Goal: Transaction & Acquisition: Purchase product/service

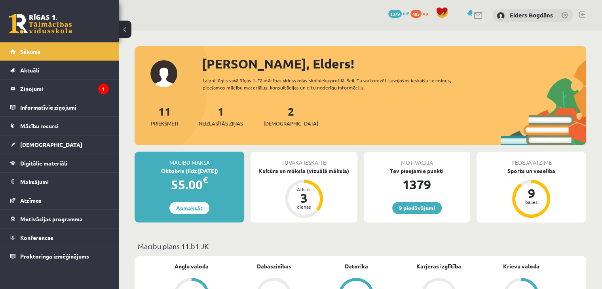
click at [194, 209] on link "Apmaksāt" at bounding box center [189, 208] width 40 height 12
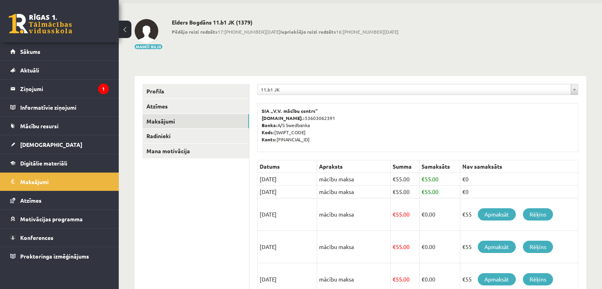
scroll to position [40, 0]
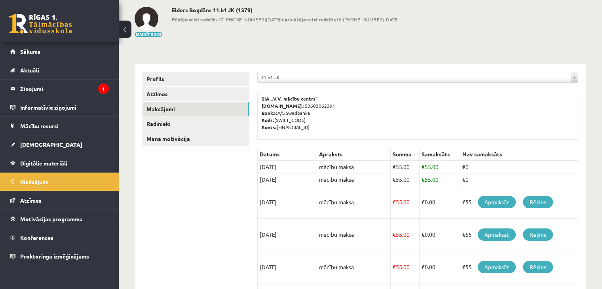
click at [503, 202] on link "Apmaksāt" at bounding box center [497, 202] width 38 height 12
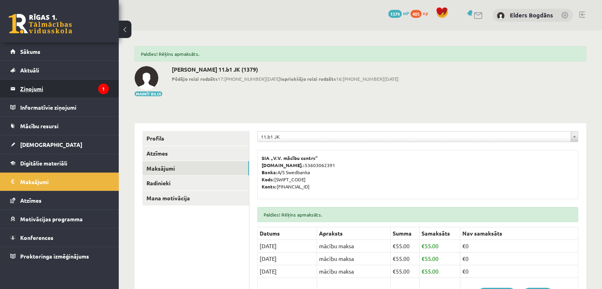
click at [93, 87] on legend "Ziņojumi 1" at bounding box center [64, 89] width 89 height 18
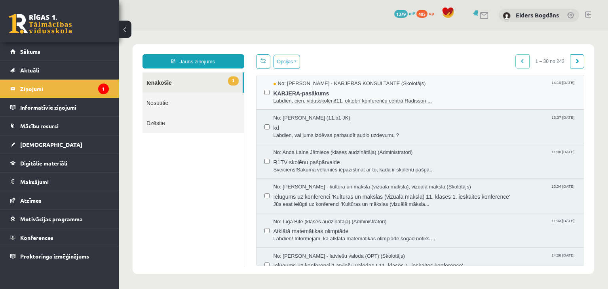
click at [333, 84] on span "No: Karīna Saveļjeva - KARJERAS KONSULTANTE (Skolotājs)" at bounding box center [349, 84] width 152 height 8
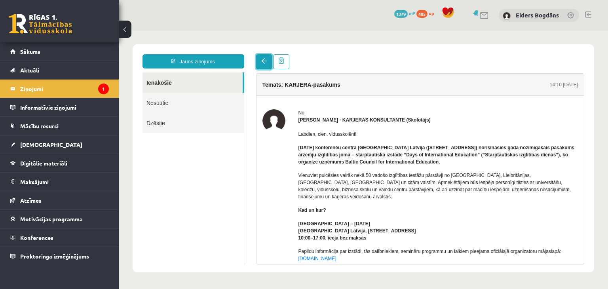
click at [263, 57] on link at bounding box center [264, 61] width 16 height 15
click at [41, 49] on link "Sākums" at bounding box center [59, 51] width 99 height 18
